Goal: Task Accomplishment & Management: Use online tool/utility

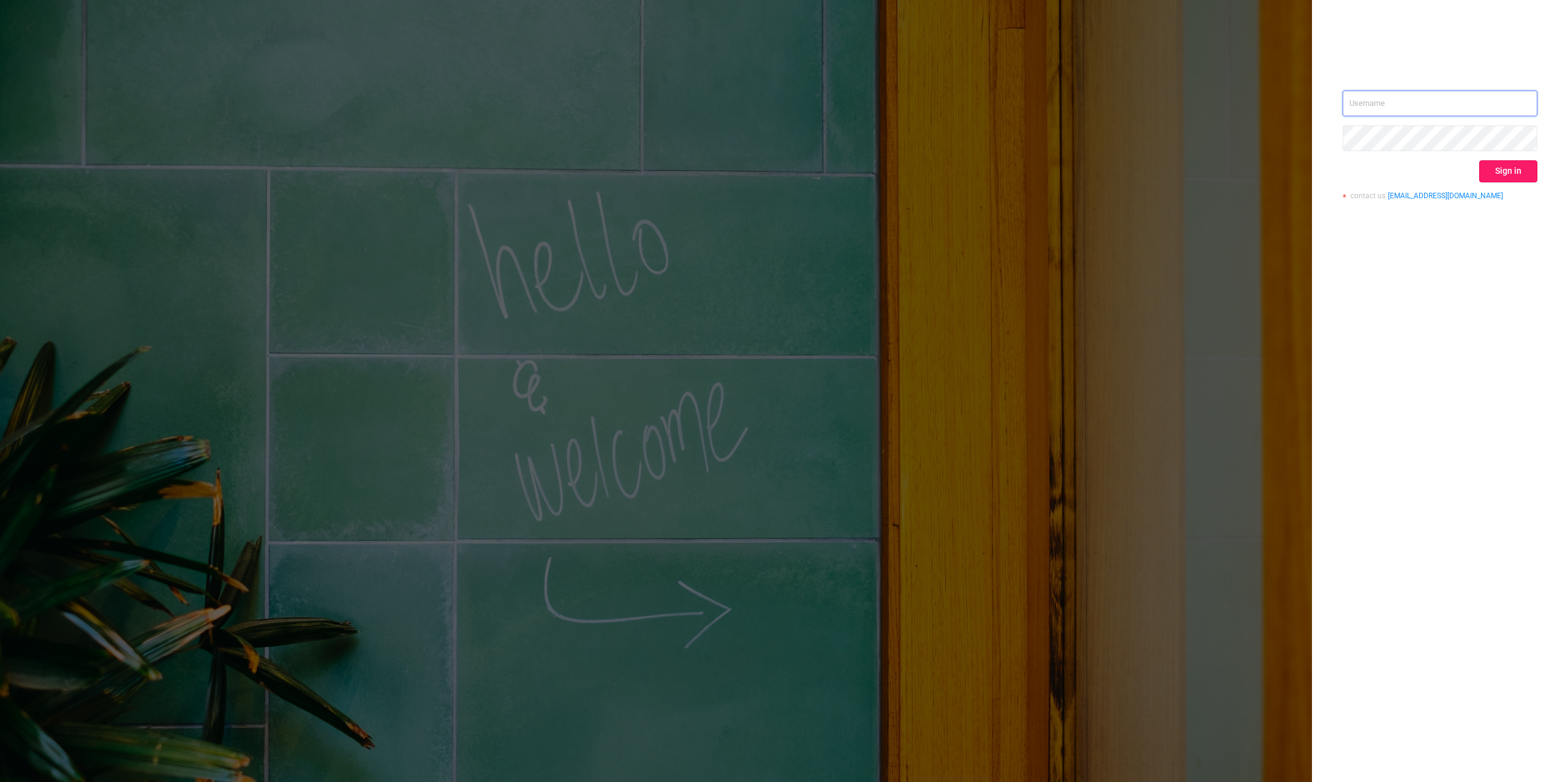
type input "[PERSON_NAME][EMAIL_ADDRESS][DOMAIN_NAME]"
click at [1526, 172] on button "Sign in" at bounding box center [1508, 172] width 58 height 22
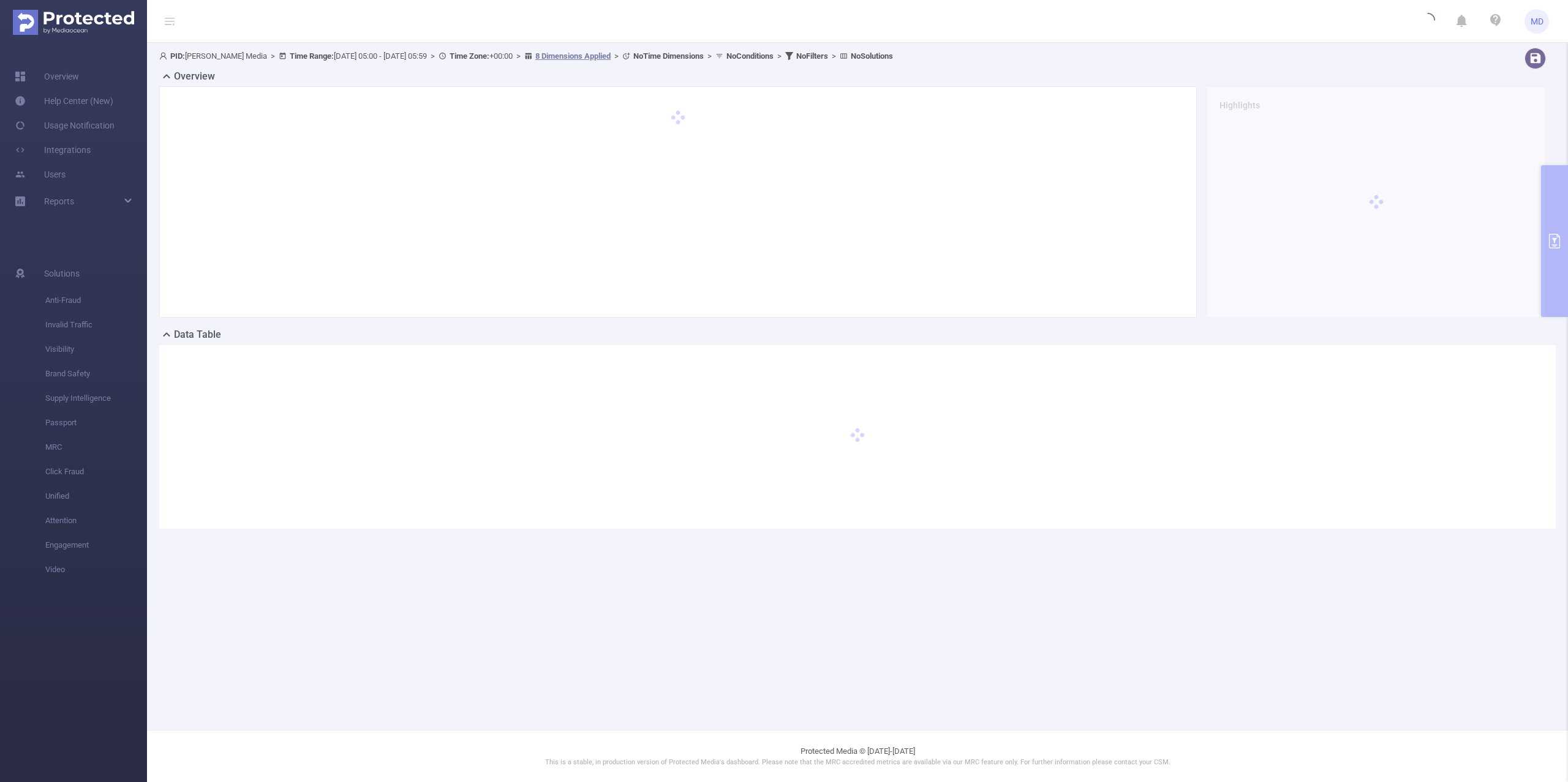
click at [1556, 194] on div "PID: [PERSON_NAME] Media > Time Range: [DATE] 05:00 - [DATE] 05:59 > Time Zone:…" at bounding box center [857, 299] width 1421 height 511
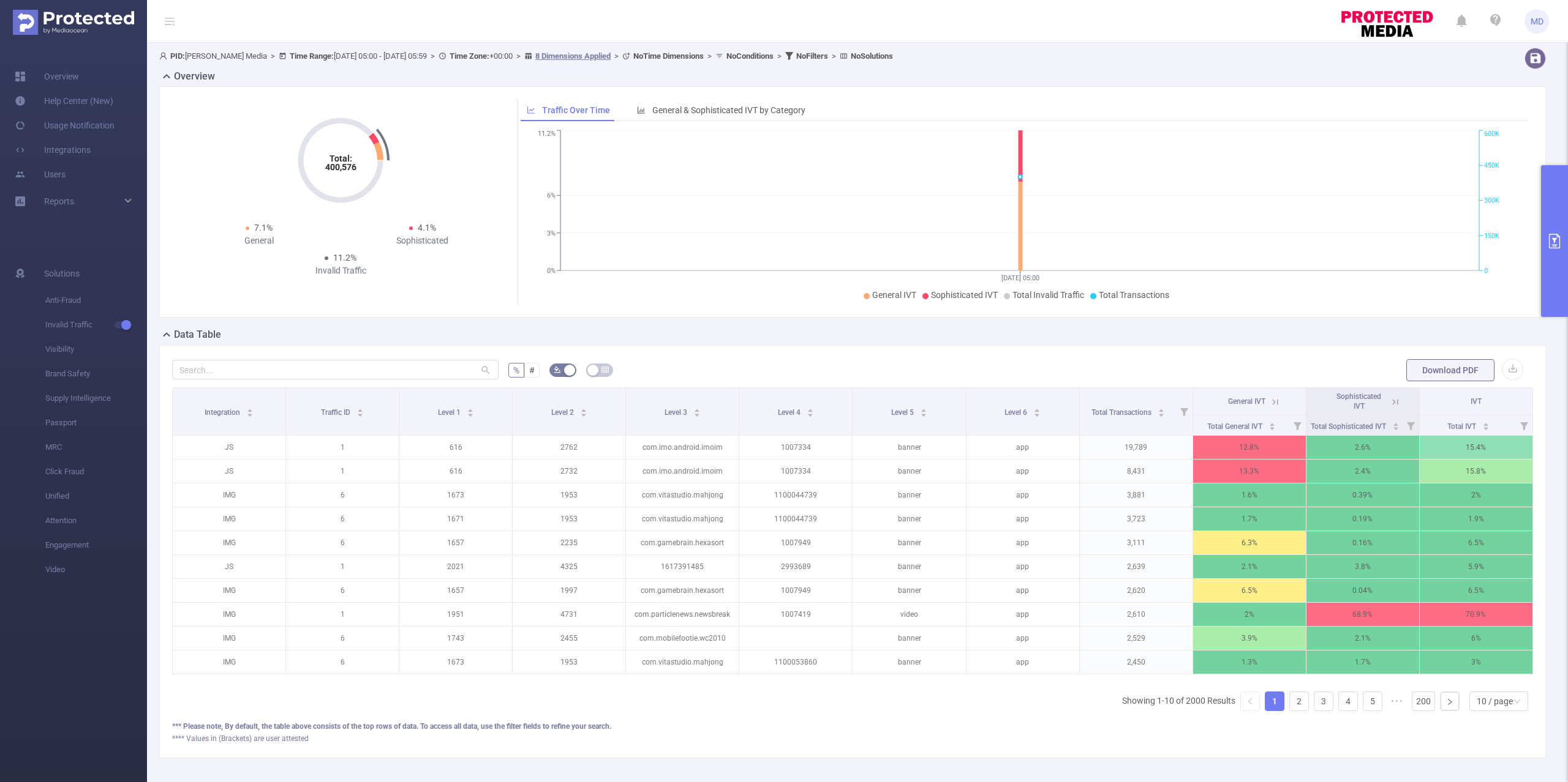
click at [1561, 219] on button "primary" at bounding box center [1555, 241] width 27 height 152
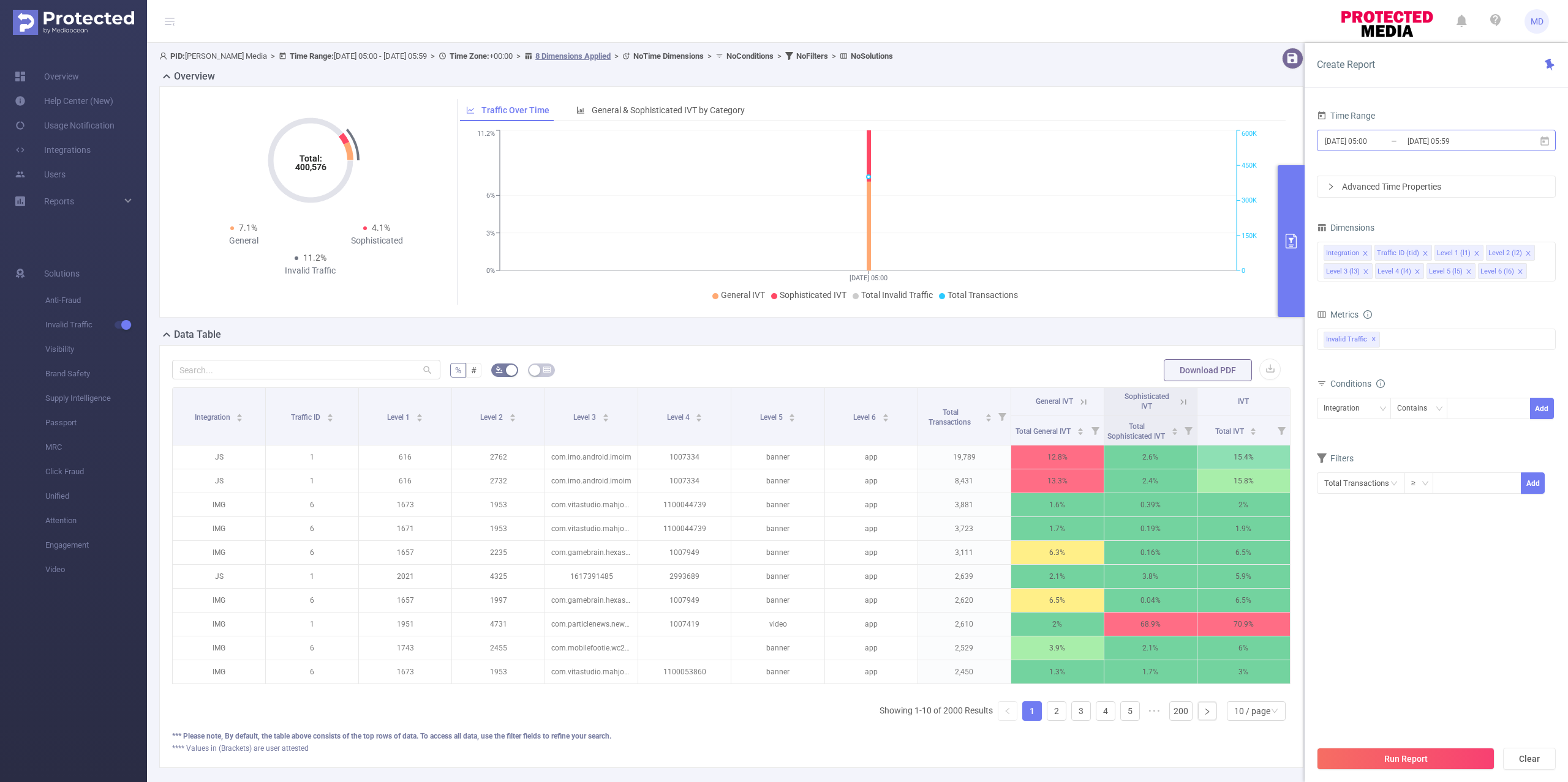
click at [1414, 145] on input "[DATE] 05:59" at bounding box center [1456, 141] width 100 height 16
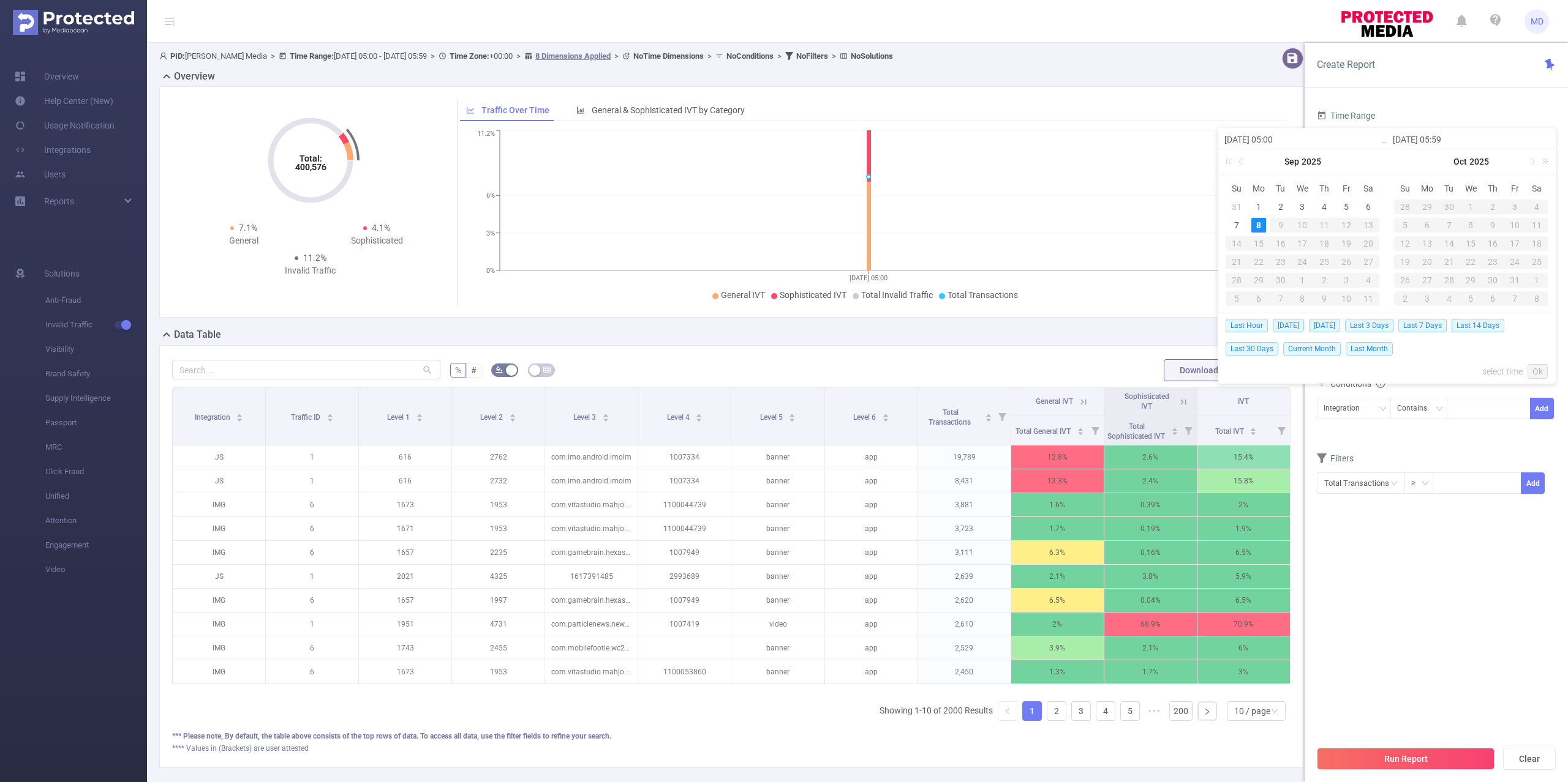
click at [1254, 324] on span "Last Hour" at bounding box center [1247, 325] width 42 height 13
type input "[DATE] 04:00"
type input "[DATE] 04:59"
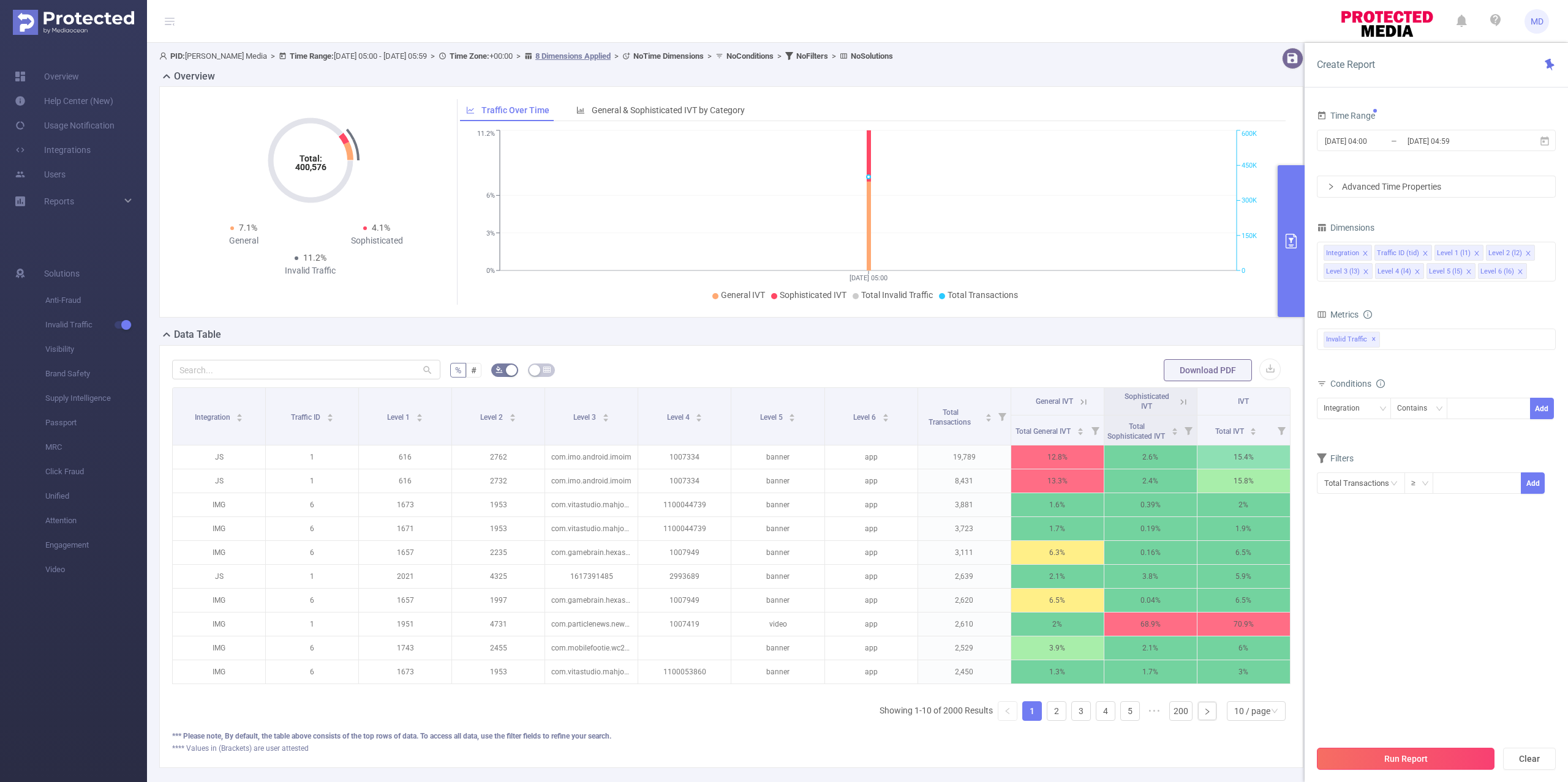
click at [1426, 757] on button "Run Report" at bounding box center [1406, 759] width 178 height 22
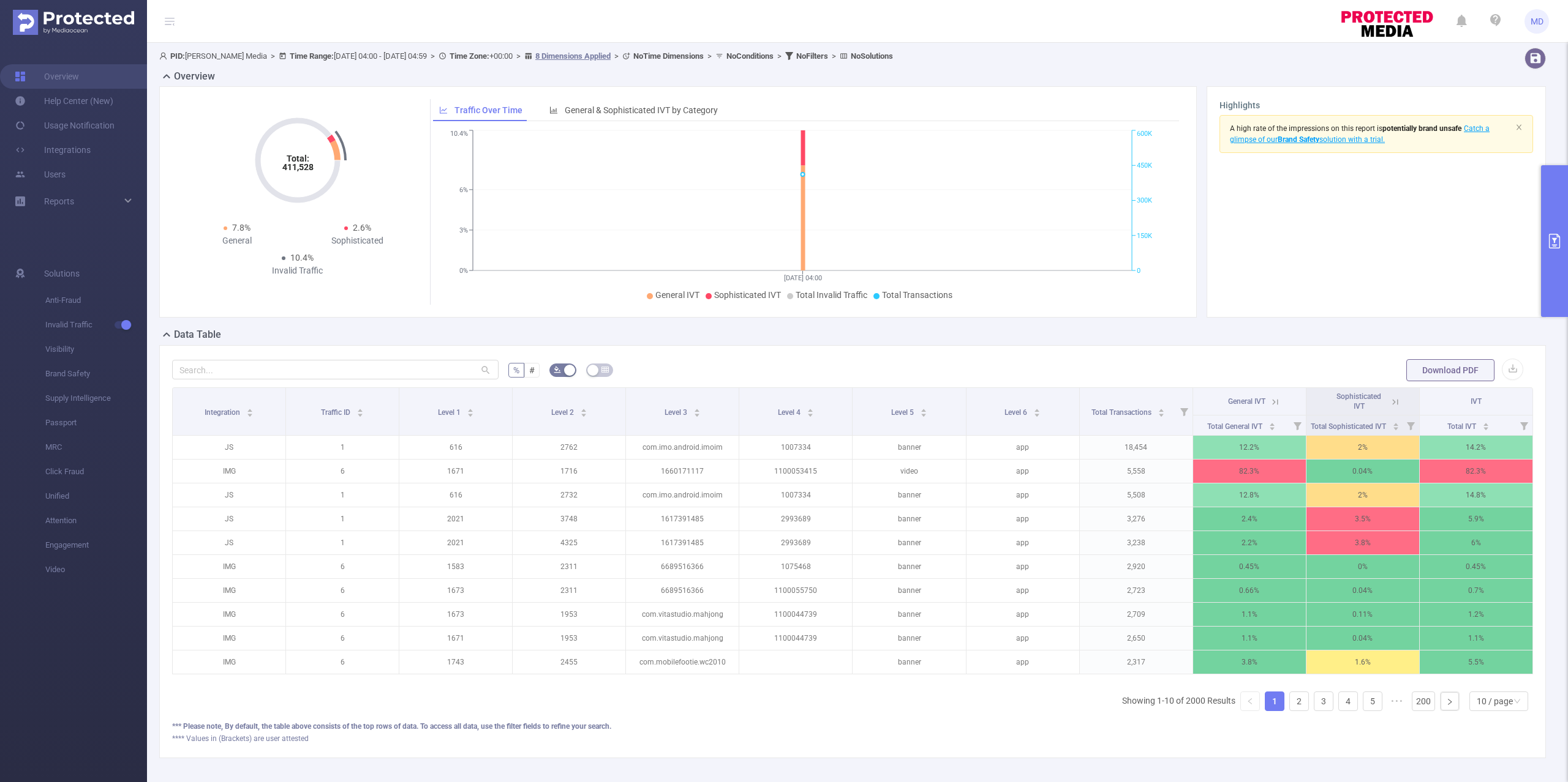
click at [1555, 219] on button "primary" at bounding box center [1555, 241] width 27 height 152
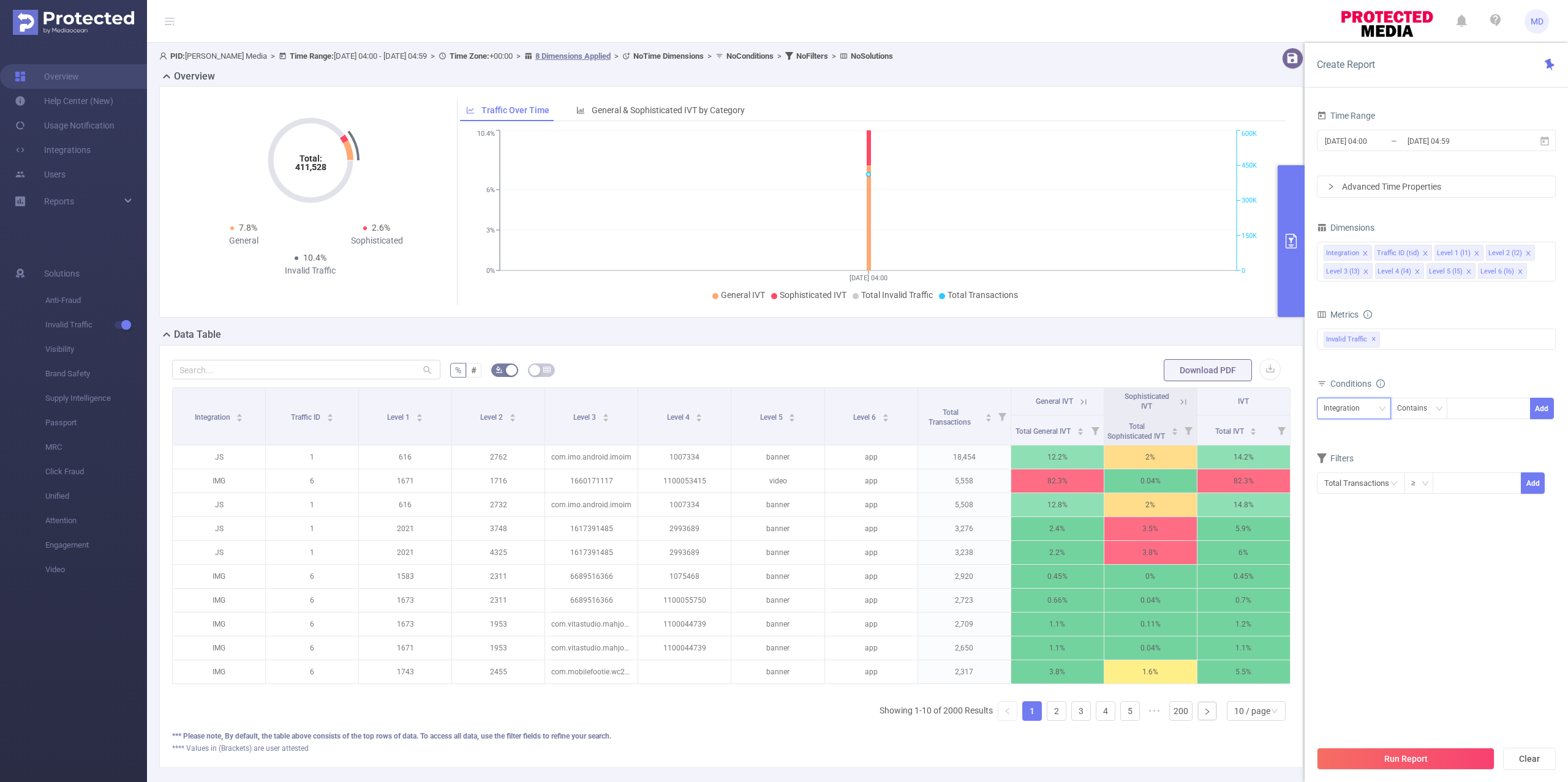
click at [1358, 407] on div "Integration" at bounding box center [1345, 409] width 45 height 20
click at [1363, 454] on li "Traffic ID (tid)" at bounding box center [1354, 454] width 74 height 20
click at [1479, 403] on div at bounding box center [1489, 409] width 71 height 20
type input "1"
click at [1468, 751] on button "Run Report" at bounding box center [1406, 759] width 178 height 22
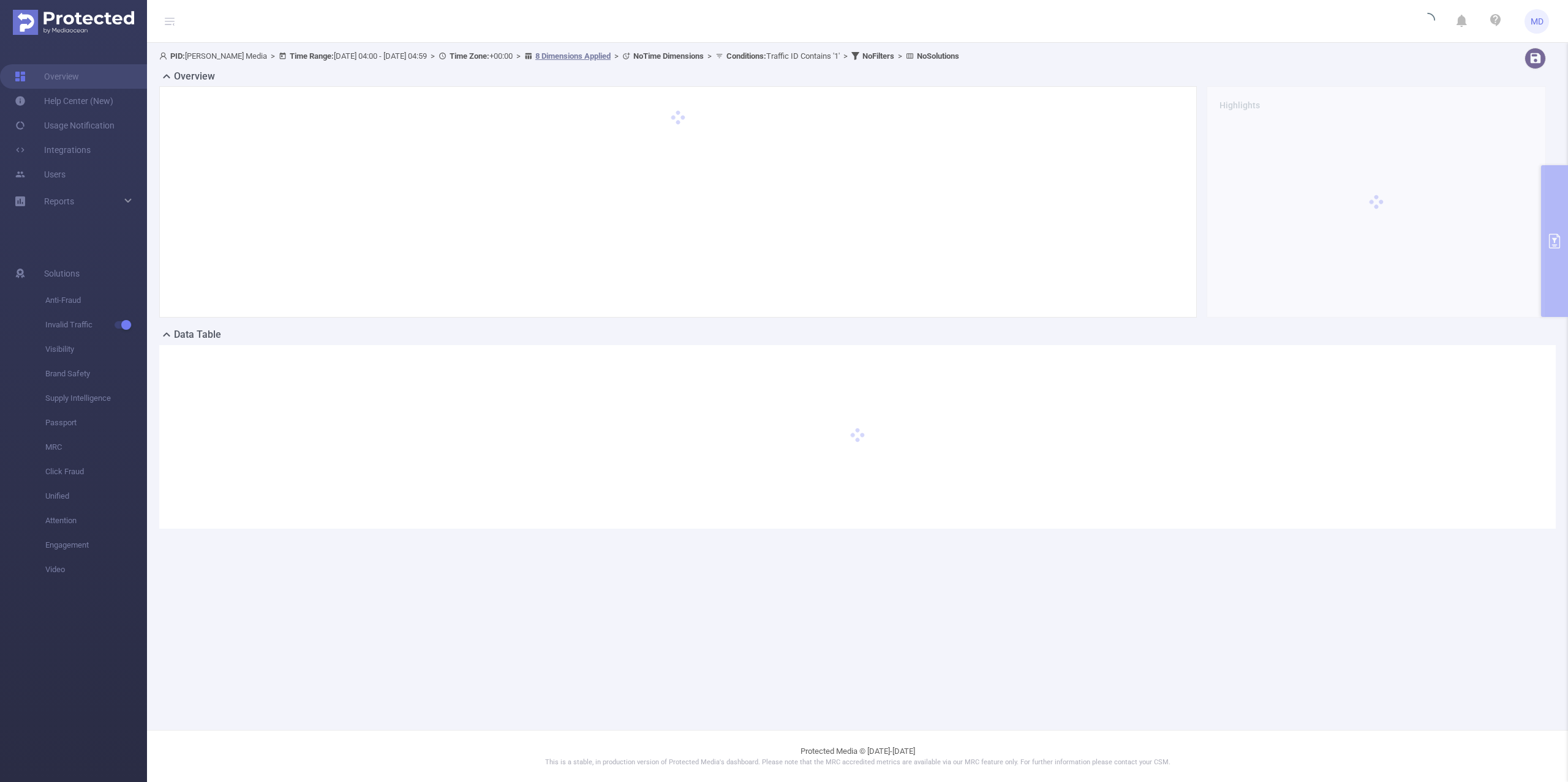
click at [1552, 221] on div "Overview Highlights" at bounding box center [857, 198] width 1396 height 259
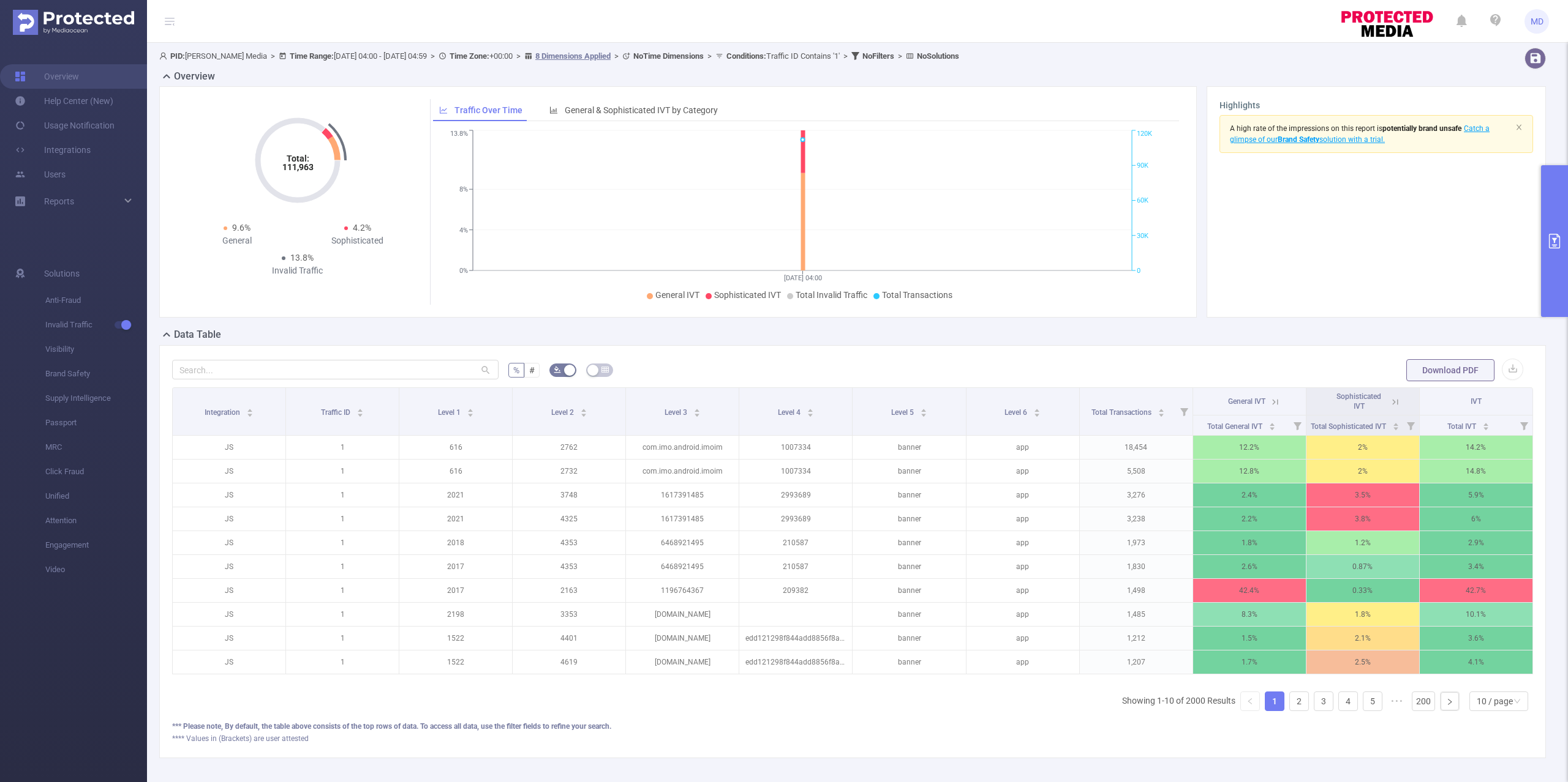
click at [1554, 221] on button "primary" at bounding box center [1555, 241] width 27 height 152
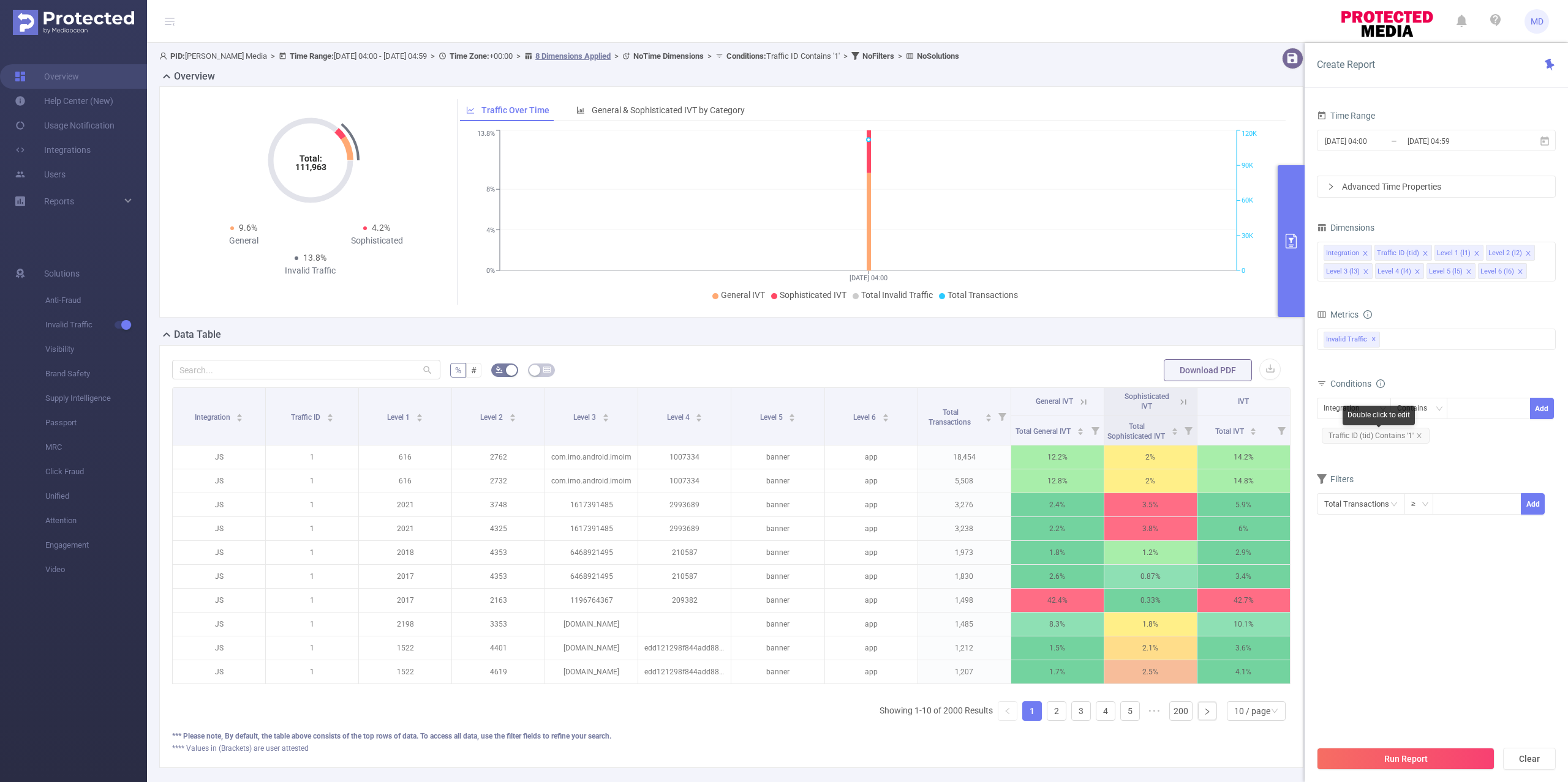
click at [1350, 409] on div "Double click to edit" at bounding box center [1378, 415] width 72 height 20
click at [1333, 407] on div "Integration" at bounding box center [1345, 409] width 45 height 20
drag, startPoint x: 1344, startPoint y: 472, endPoint x: 1497, endPoint y: 443, distance: 155.7
click at [1345, 473] on li "Level 1 (l1)" at bounding box center [1354, 474] width 74 height 20
click at [1502, 409] on div at bounding box center [1489, 409] width 71 height 20
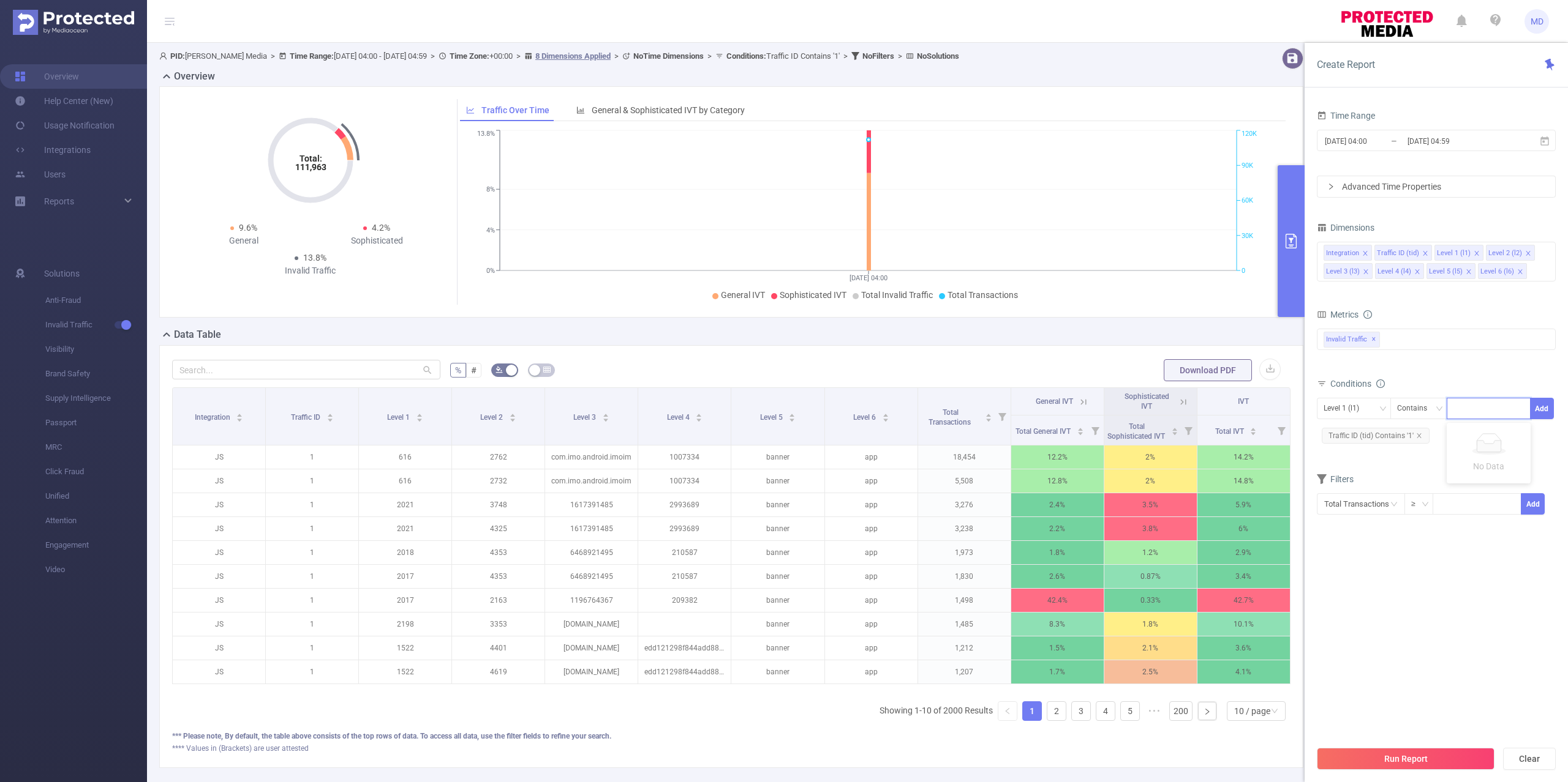
paste input "2420"
type input "2420"
click at [1547, 403] on button "Add" at bounding box center [1541, 408] width 24 height 21
click at [1426, 759] on button "Run Report" at bounding box center [1406, 759] width 178 height 22
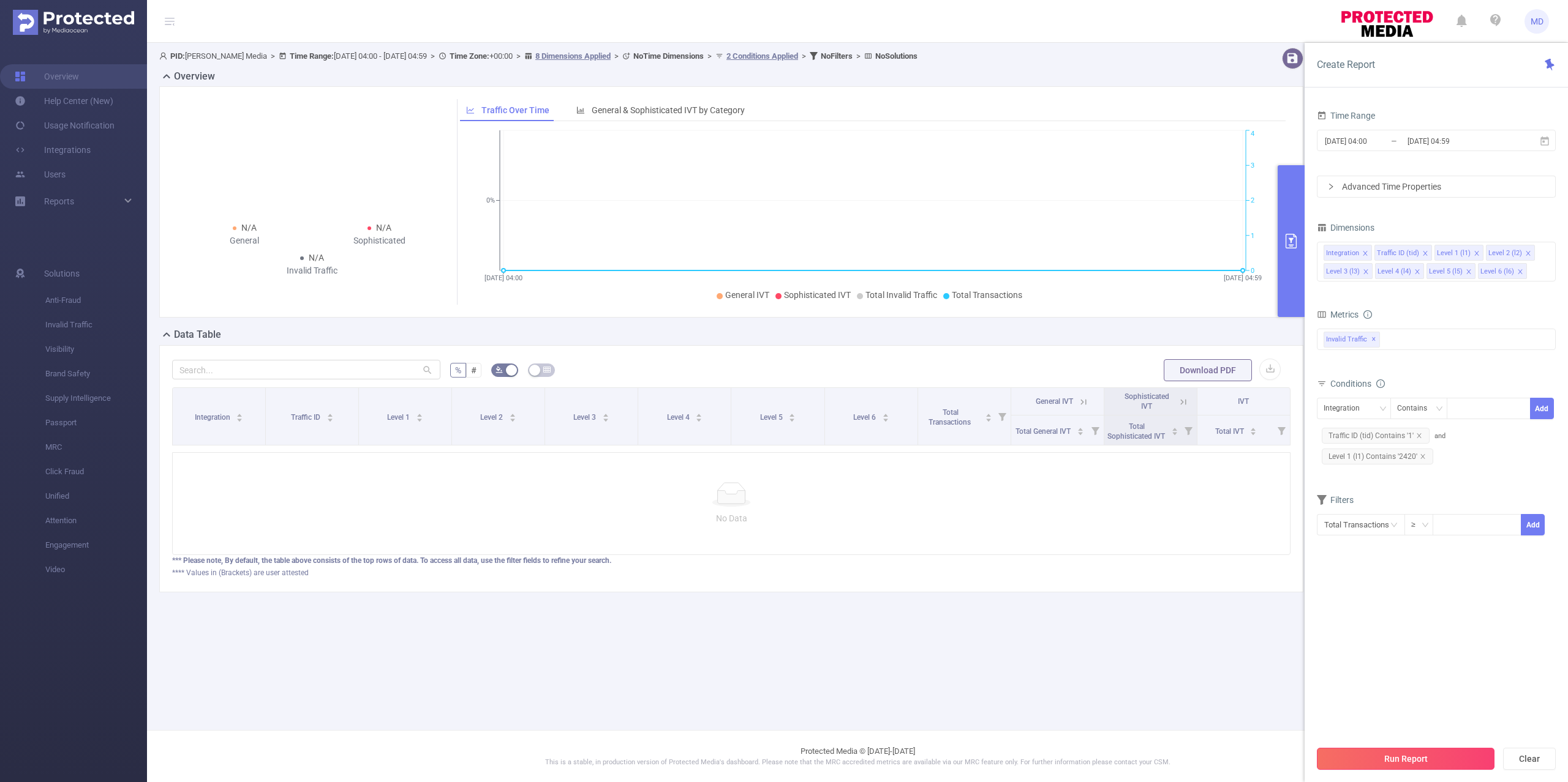
click at [1436, 762] on button "Run Report" at bounding box center [1406, 759] width 178 height 22
